Goal: Task Accomplishment & Management: Complete application form

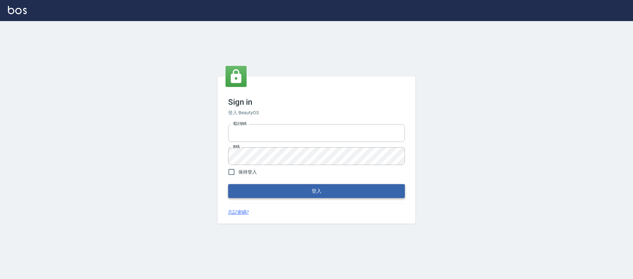
type input "0976742122"
click at [271, 195] on button "登入" at bounding box center [316, 191] width 177 height 14
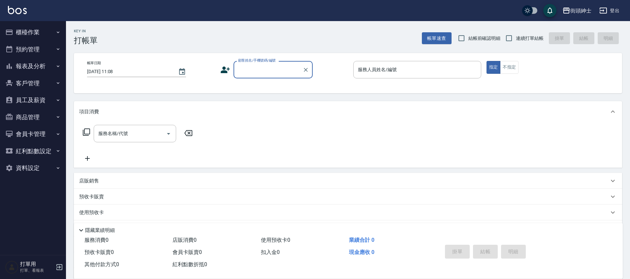
click at [42, 52] on button "預約管理" at bounding box center [33, 49] width 61 height 17
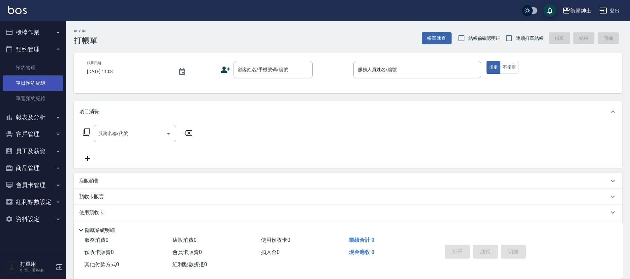
click at [39, 81] on link "單日預約紀錄" at bounding box center [33, 83] width 61 height 15
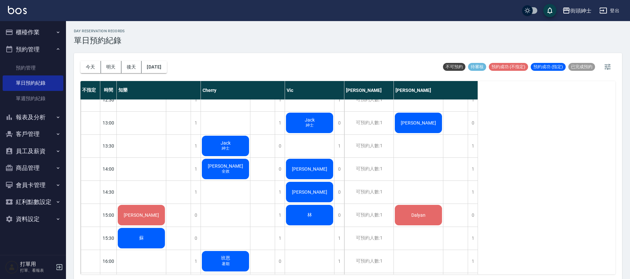
scroll to position [171, 0]
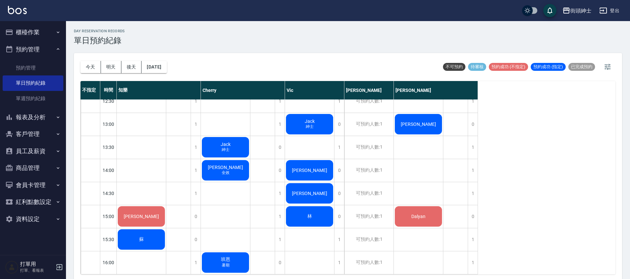
click at [3, 76] on link "單日預約紀錄" at bounding box center [33, 83] width 61 height 15
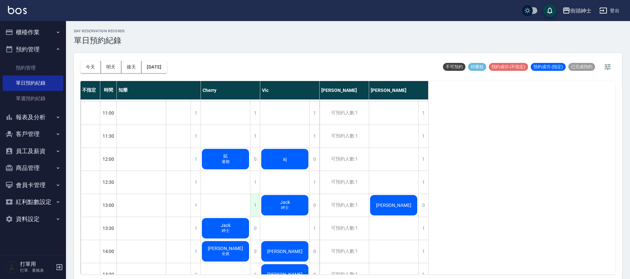
scroll to position [86, 0]
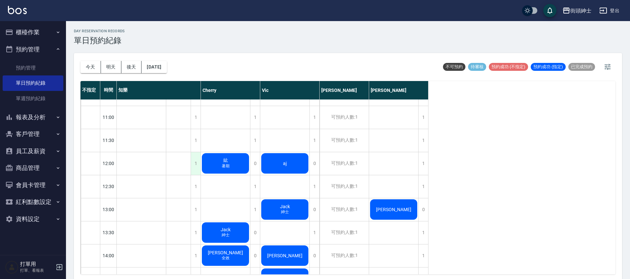
click at [199, 165] on div "1" at bounding box center [196, 163] width 10 height 23
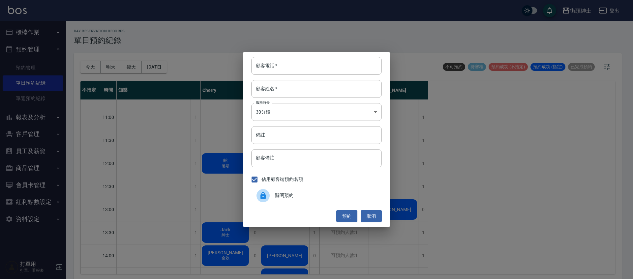
click at [287, 79] on div "顧客電話   * 顧客電話   * 顧客姓名   * 顧客姓名   * 服務時長 30分鐘 1 服務時長 備註 備註 顧客備註 顧客備註 佔用顧客端預約名額 …" at bounding box center [316, 140] width 146 height 176
click at [297, 64] on input "顧客電話   *" at bounding box center [316, 66] width 131 height 18
type input "０"
type input "0932546695"
click at [284, 88] on input "顧客姓名   *" at bounding box center [316, 89] width 131 height 18
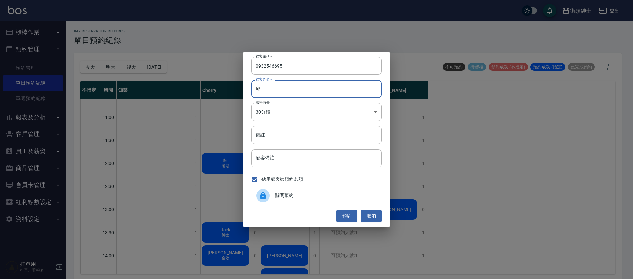
type input "邱"
click at [348, 211] on button "預約" at bounding box center [346, 216] width 21 height 12
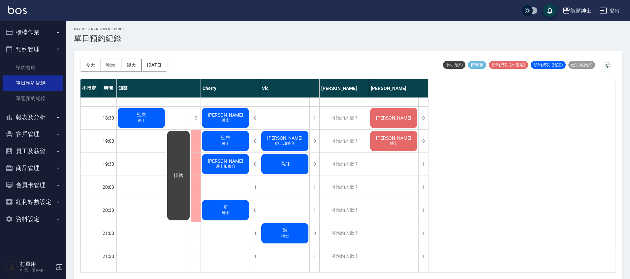
scroll to position [500, 0]
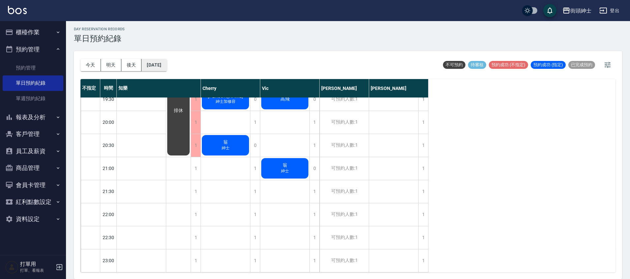
click at [167, 66] on button "[DATE]" at bounding box center [153, 65] width 25 height 12
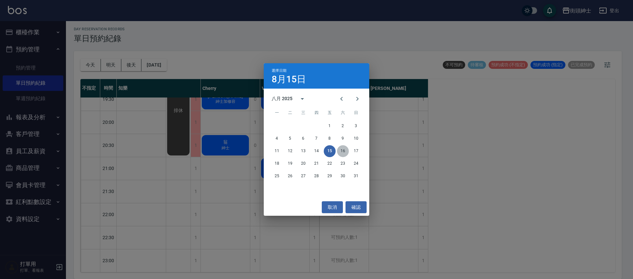
click at [346, 147] on button "16" at bounding box center [343, 151] width 12 height 12
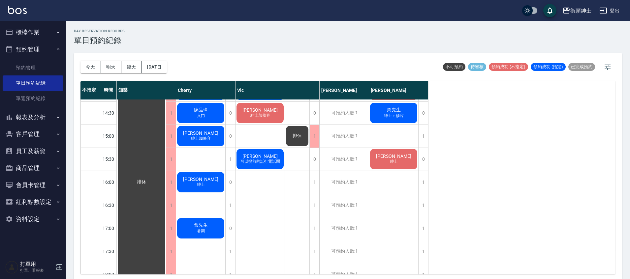
scroll to position [260, 0]
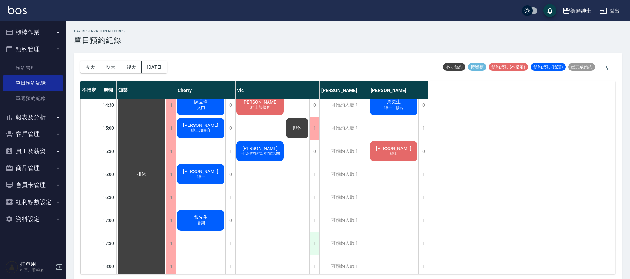
click at [312, 244] on div "1" at bounding box center [314, 243] width 10 height 23
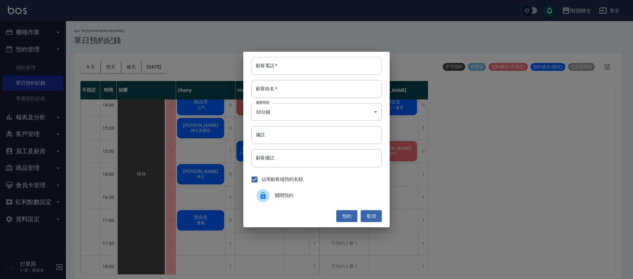
click at [306, 72] on input "顧客電話   *" at bounding box center [316, 66] width 131 height 18
type input "０"
type input "0925020848"
click at [293, 83] on input "顧客姓名   *" at bounding box center [316, 89] width 131 height 18
type input "０"
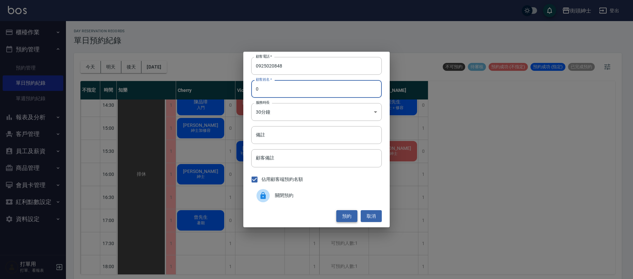
type input "0"
click at [351, 213] on button "預約" at bounding box center [346, 216] width 21 height 12
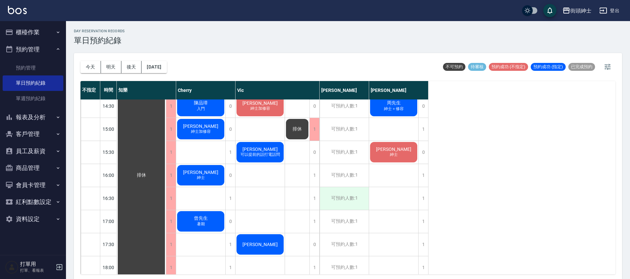
scroll to position [259, 0]
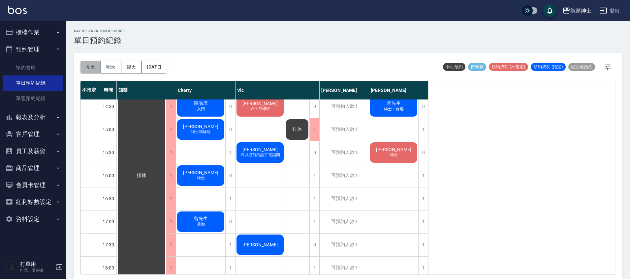
click at [90, 62] on button "今天" at bounding box center [90, 67] width 20 height 12
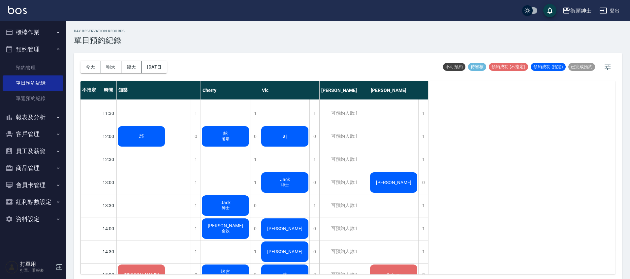
scroll to position [58, 0]
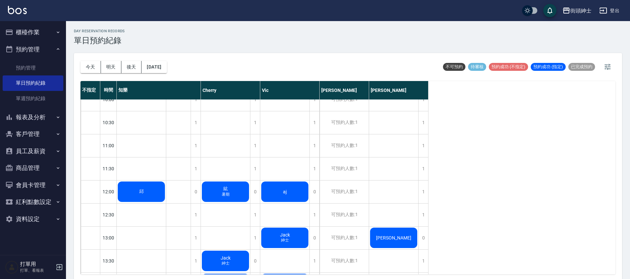
click at [145, 198] on div "邱" at bounding box center [141, 192] width 49 height 22
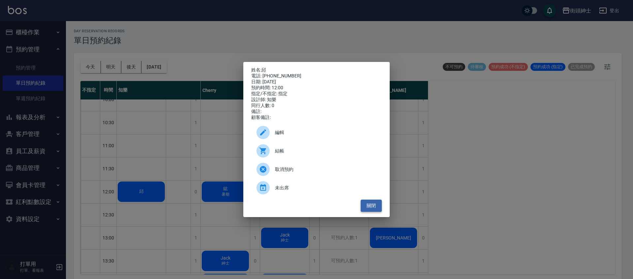
click at [370, 208] on button "關閉" at bounding box center [371, 206] width 21 height 12
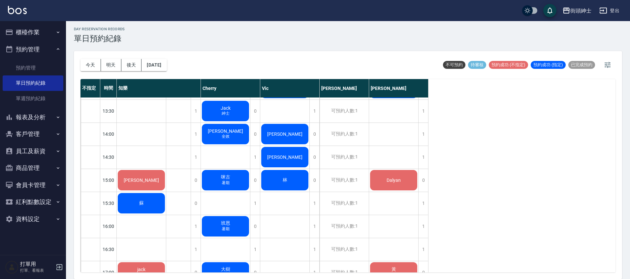
scroll to position [139, 0]
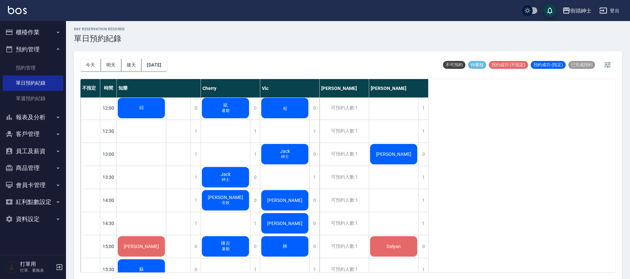
click at [143, 111] on span "暑期" at bounding box center [141, 111] width 3 height 0
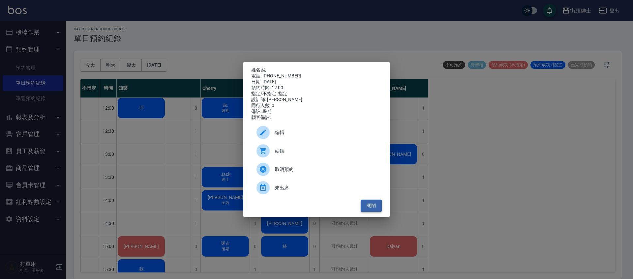
click at [368, 211] on button "關閉" at bounding box center [371, 206] width 21 height 12
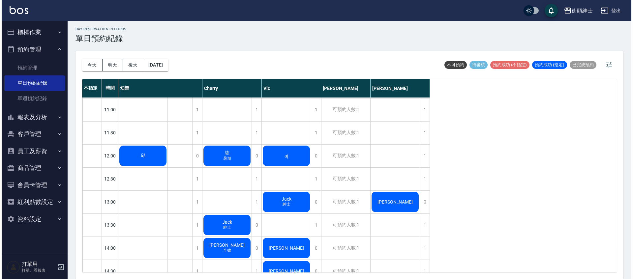
scroll to position [82, 0]
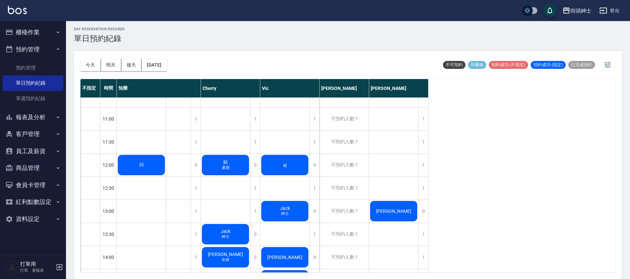
click at [143, 168] on span "暑期" at bounding box center [141, 168] width 3 height 0
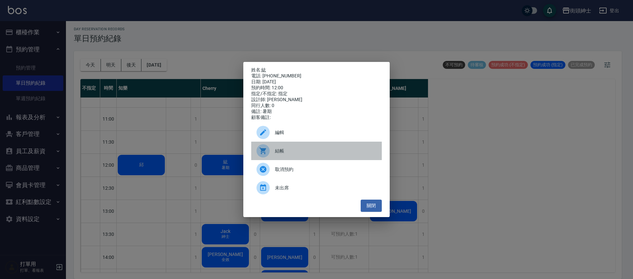
click at [280, 158] on div "結帳" at bounding box center [316, 151] width 131 height 18
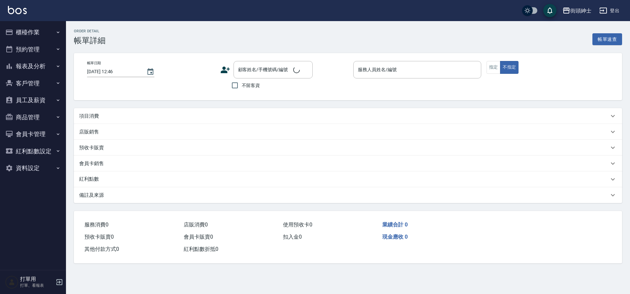
type input "2025/08/15 12:00"
type input "Cherry(無代號)"
type input "暑期"
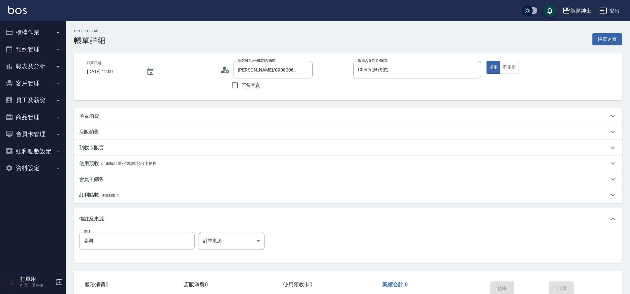
type input "紘/0908006227/null"
drag, startPoint x: 0, startPoint y: 0, endPoint x: 94, endPoint y: 112, distance: 146.7
click at [94, 113] on p "項目消費" at bounding box center [89, 116] width 20 height 7
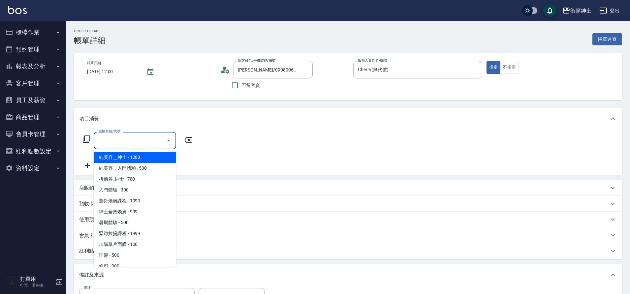
click at [132, 144] on input "服務名稱/代號" at bounding box center [130, 141] width 67 height 12
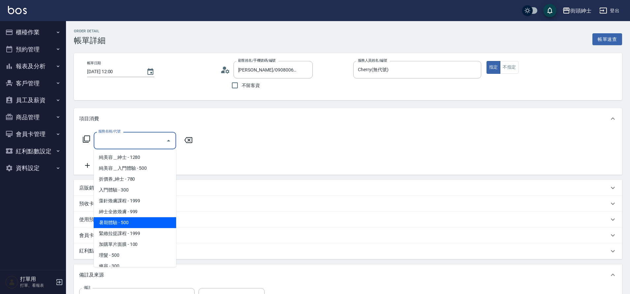
drag, startPoint x: 94, startPoint y: 112, endPoint x: 120, endPoint y: 220, distance: 110.8
click at [120, 220] on span "暑期體驗 - 500" at bounding box center [135, 222] width 82 height 11
type input "暑期體驗"
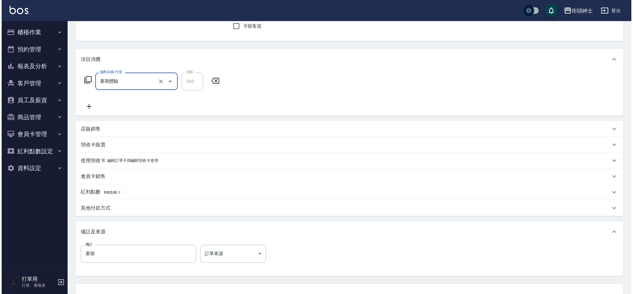
scroll to position [112, 0]
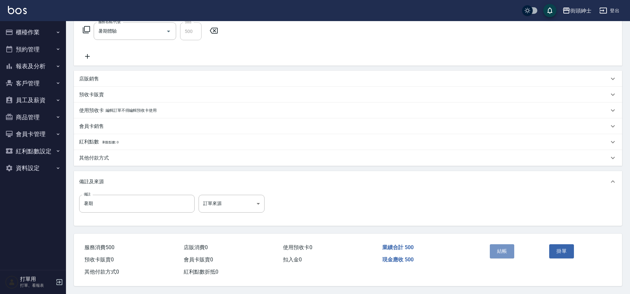
click at [507, 248] on button "結帳" at bounding box center [502, 251] width 25 height 14
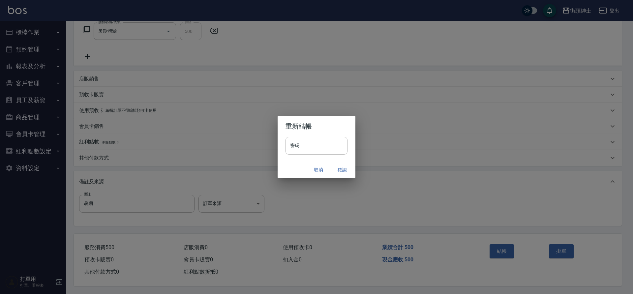
click at [340, 168] on button "確認" at bounding box center [342, 170] width 21 height 12
click at [339, 170] on div "取消 確認" at bounding box center [317, 169] width 78 height 17
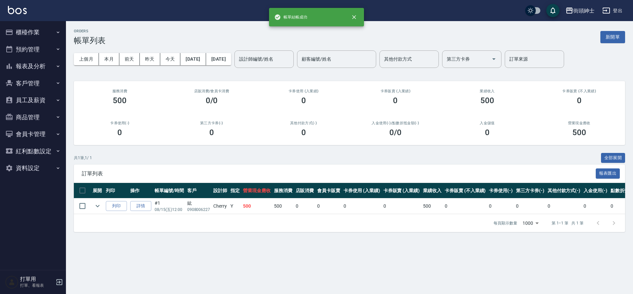
click at [33, 52] on button "預約管理" at bounding box center [33, 49] width 61 height 17
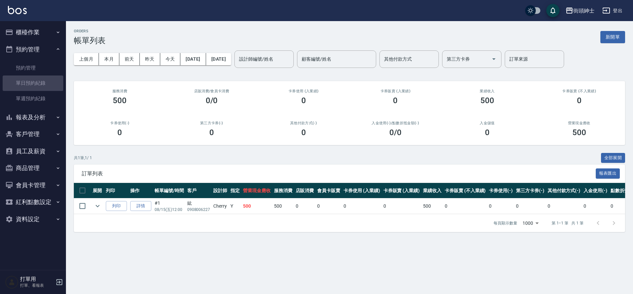
click at [35, 84] on link "單日預約紀錄" at bounding box center [33, 83] width 61 height 15
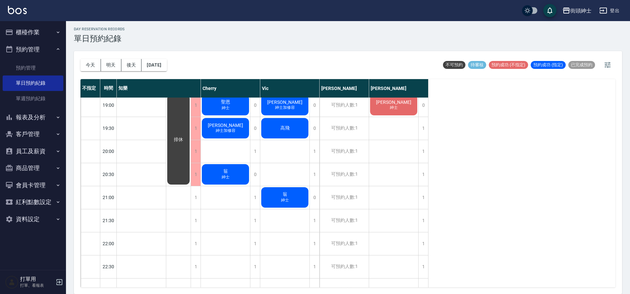
scroll to position [465, 0]
click at [166, 63] on button "[DATE]" at bounding box center [153, 65] width 25 height 12
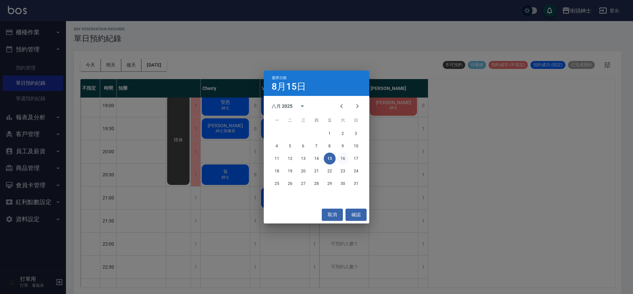
drag, startPoint x: 120, startPoint y: 220, endPoint x: 344, endPoint y: 154, distance: 234.2
click at [344, 154] on button "16" at bounding box center [343, 159] width 12 height 12
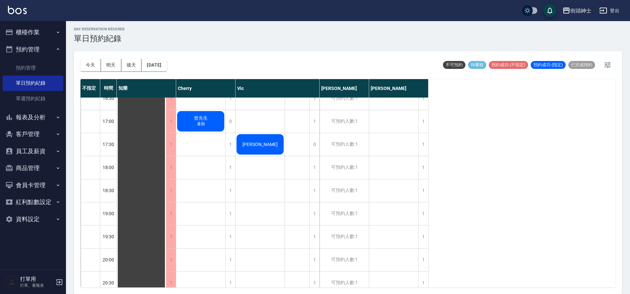
scroll to position [358, 0]
click at [93, 62] on button "今天" at bounding box center [90, 65] width 20 height 12
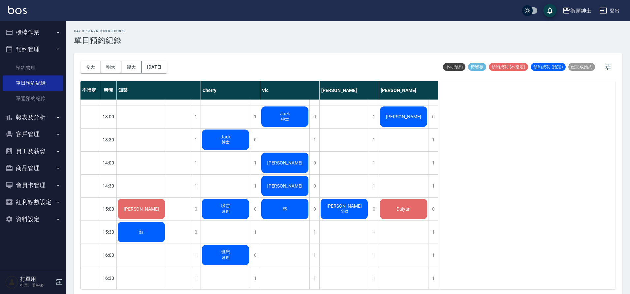
scroll to position [168, 0]
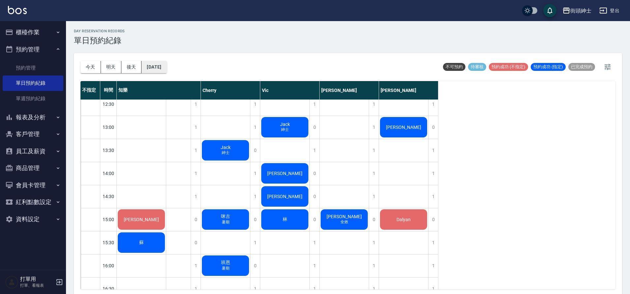
click at [167, 68] on button "[DATE]" at bounding box center [153, 67] width 25 height 12
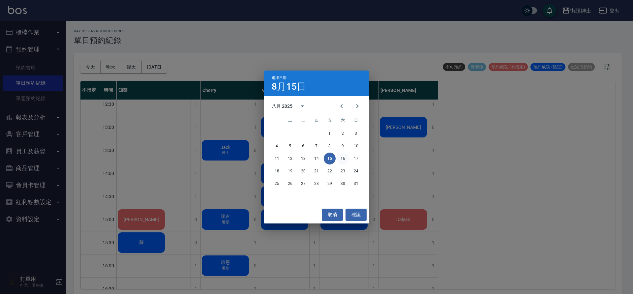
click at [340, 158] on button "16" at bounding box center [343, 159] width 12 height 12
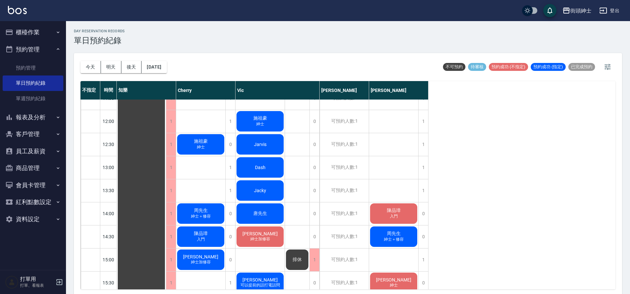
scroll to position [140, 0]
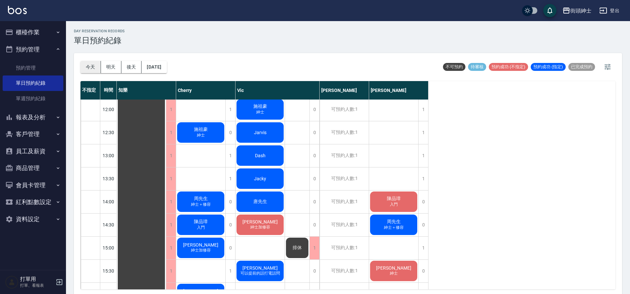
click at [98, 62] on button "今天" at bounding box center [90, 67] width 20 height 12
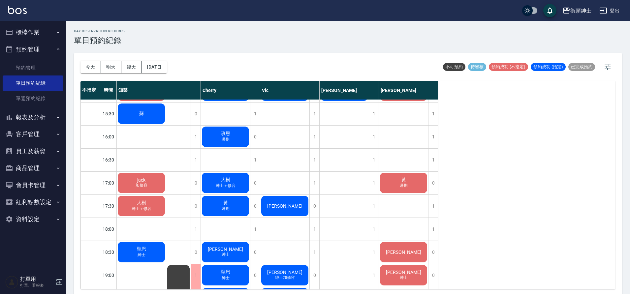
scroll to position [309, 0]
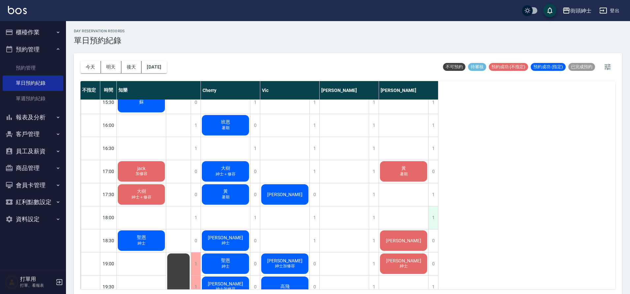
click at [438, 222] on div "1" at bounding box center [433, 217] width 10 height 23
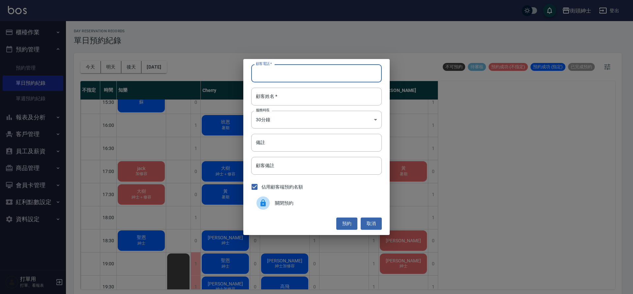
click at [281, 68] on input "顧客電話   *" at bounding box center [316, 73] width 131 height 18
type input "０"
type input "0958441829"
click at [300, 99] on input "顧客姓名   *" at bounding box center [316, 97] width 131 height 18
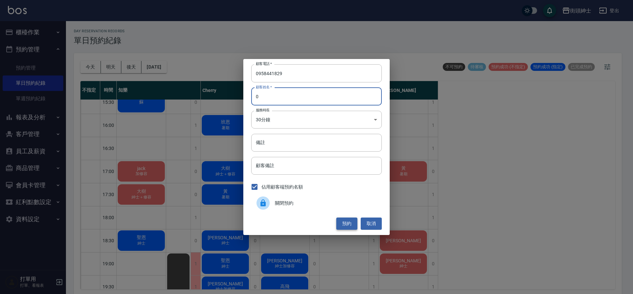
type input "0"
click at [343, 229] on button "預約" at bounding box center [346, 224] width 21 height 12
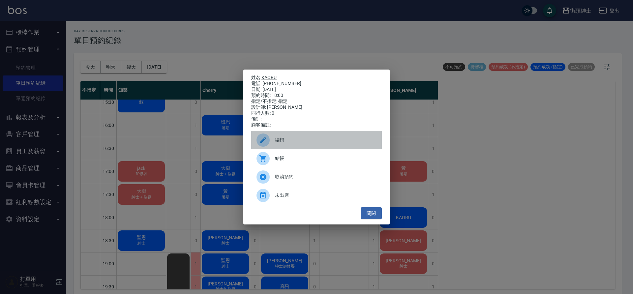
click at [324, 138] on div "編輯" at bounding box center [316, 140] width 131 height 18
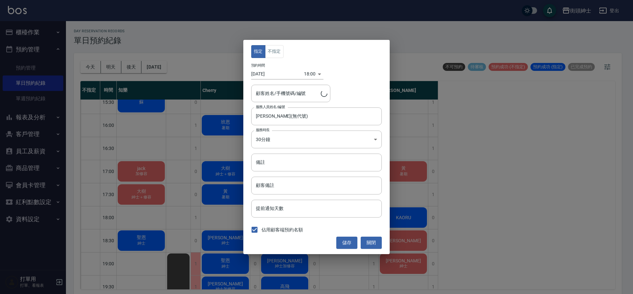
type input "KAORU/0958441829"
click at [277, 52] on button "不指定" at bounding box center [274, 51] width 18 height 13
click at [348, 246] on button "儲存" at bounding box center [346, 243] width 21 height 12
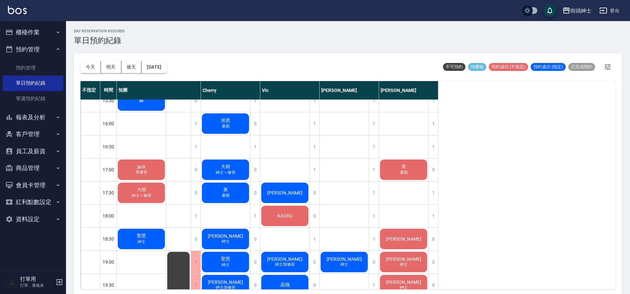
scroll to position [312, 0]
